Goal: Task Accomplishment & Management: Use online tool/utility

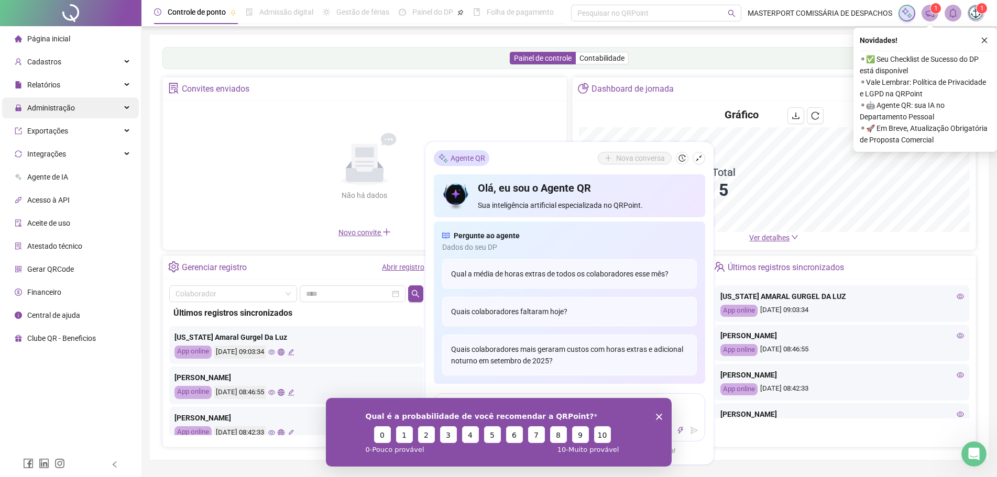
click at [38, 106] on span "Administração" at bounding box center [51, 108] width 48 height 8
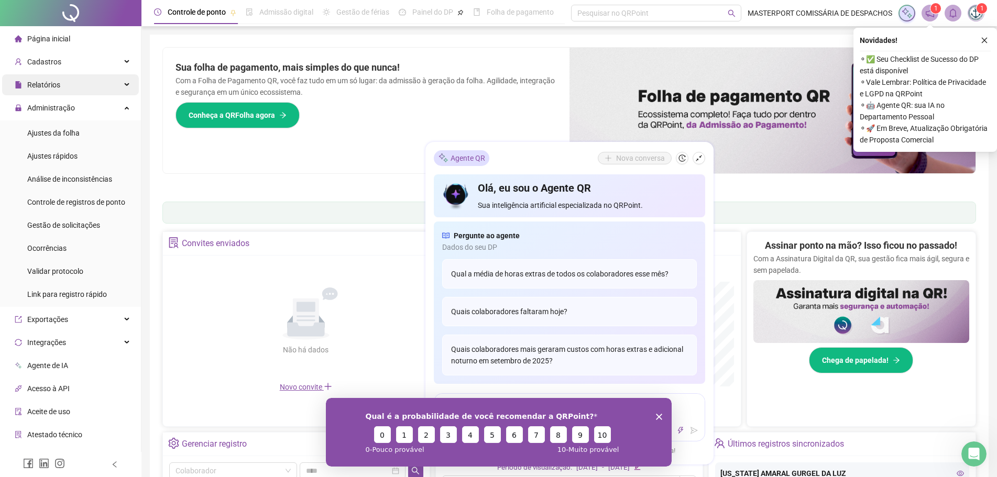
click at [45, 78] on span "Relatórios" at bounding box center [38, 84] width 46 height 21
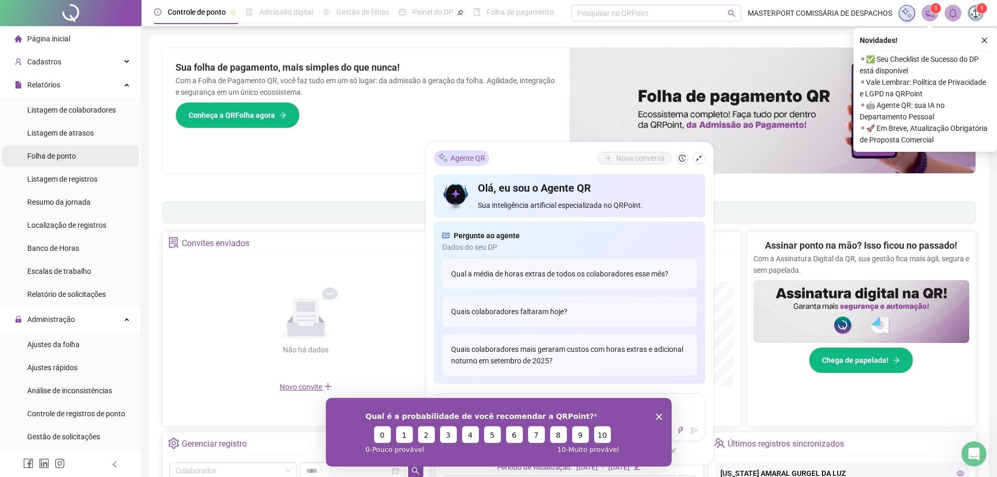
click at [49, 154] on span "Folha de ponto" at bounding box center [51, 156] width 49 height 8
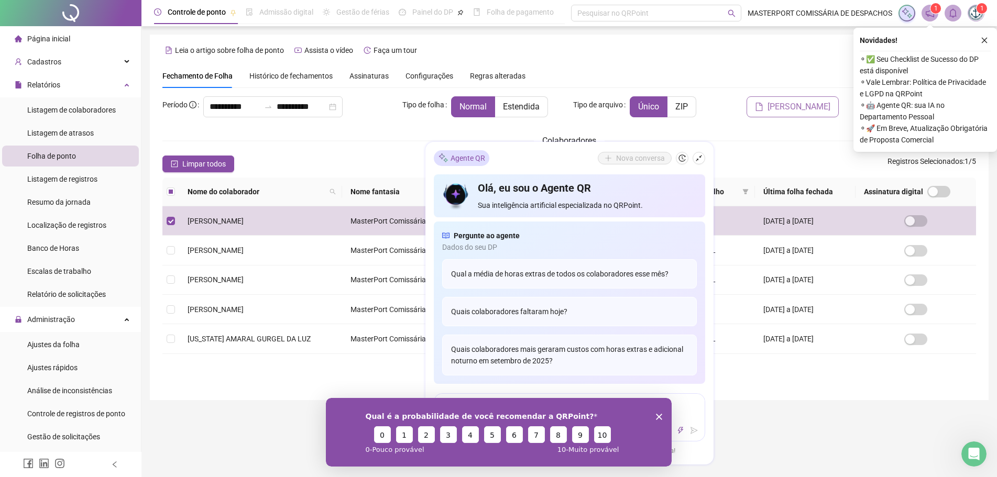
click at [797, 109] on span "[PERSON_NAME]" at bounding box center [799, 107] width 63 height 13
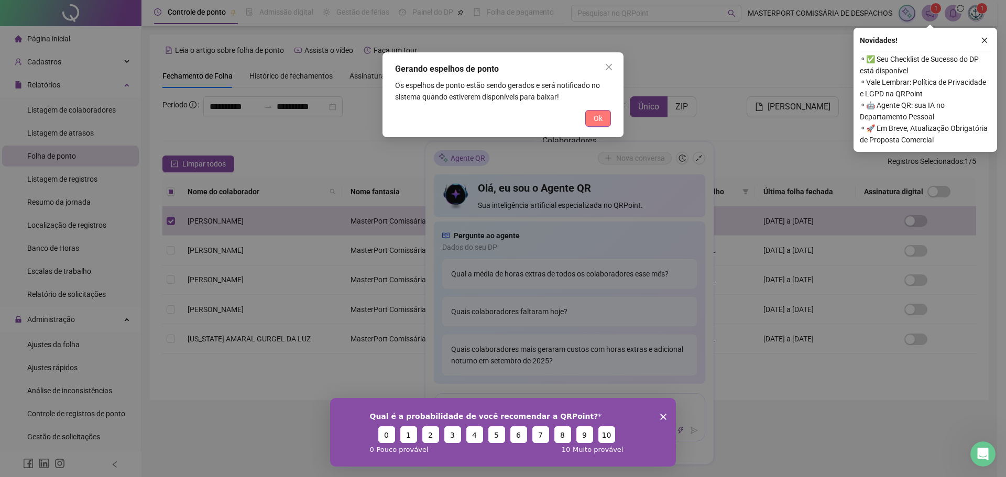
click at [605, 115] on button "Ok" at bounding box center [598, 118] width 26 height 17
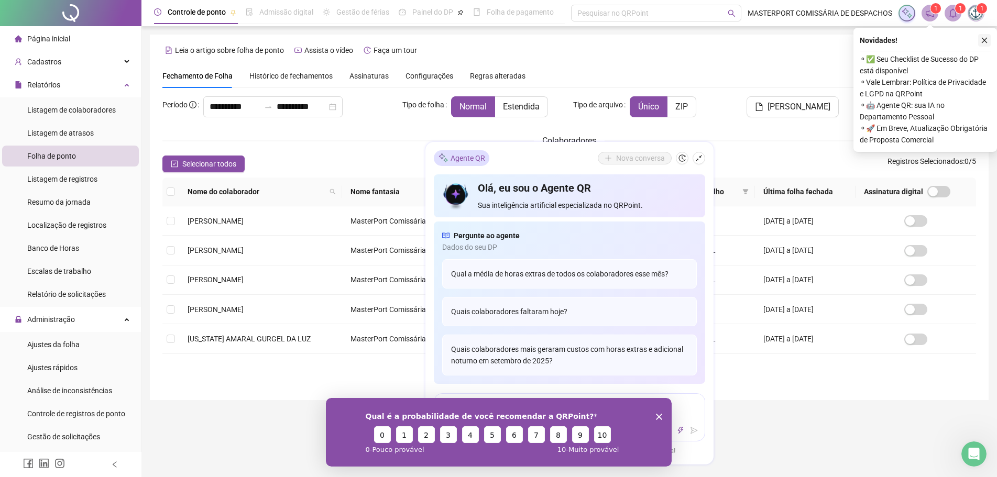
click at [983, 39] on icon "close" at bounding box center [985, 41] width 6 height 6
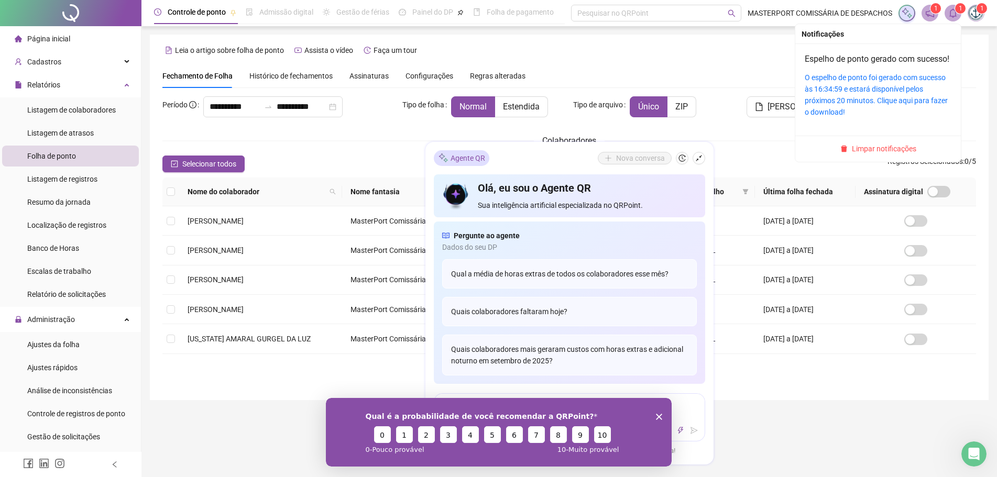
click at [954, 16] on icon "bell" at bounding box center [952, 12] width 7 height 9
click at [836, 99] on link "O espelho de ponto foi gerado com sucesso às 16:34:59 e estará disponível pelos…" at bounding box center [876, 94] width 143 height 43
